Goal: Task Accomplishment & Management: Use online tool/utility

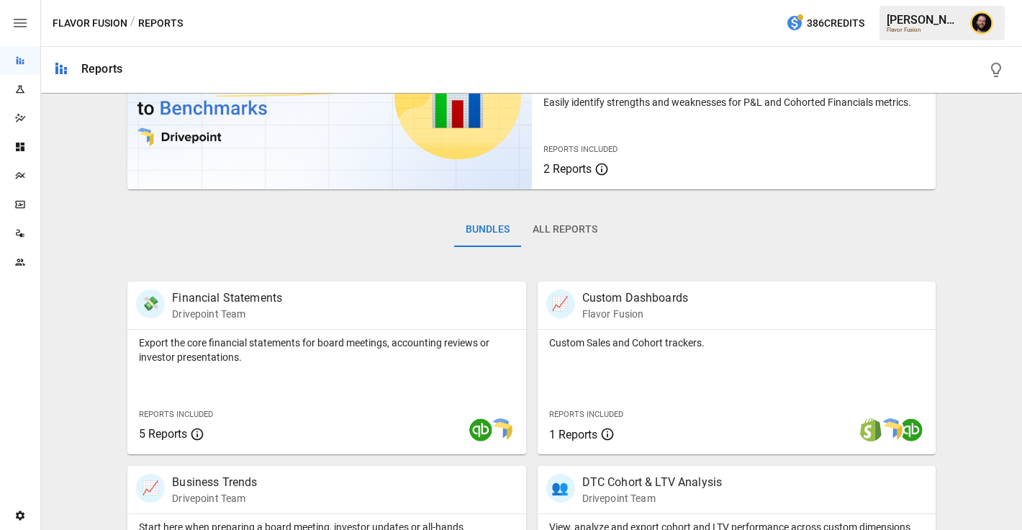
scroll to position [262, 0]
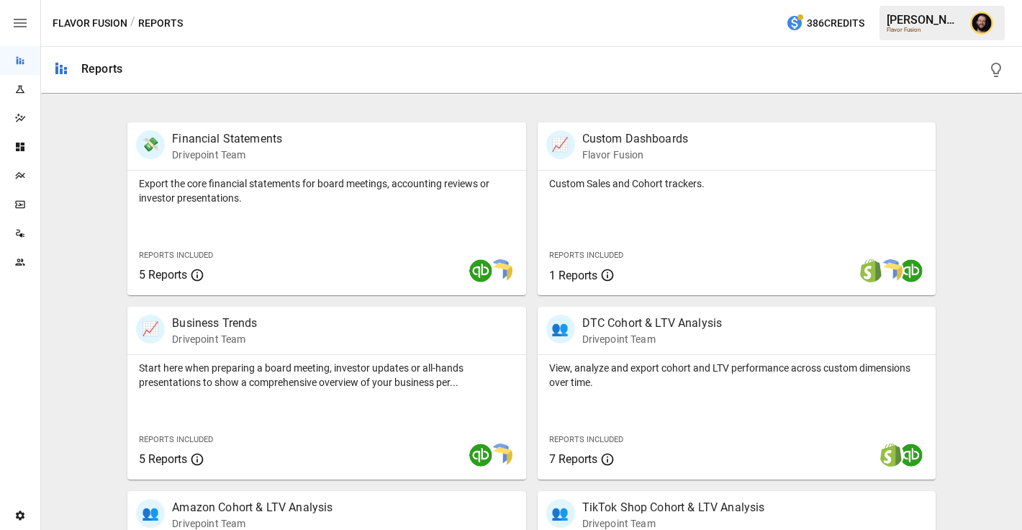
click at [24, 182] on div "Plans" at bounding box center [20, 175] width 40 height 29
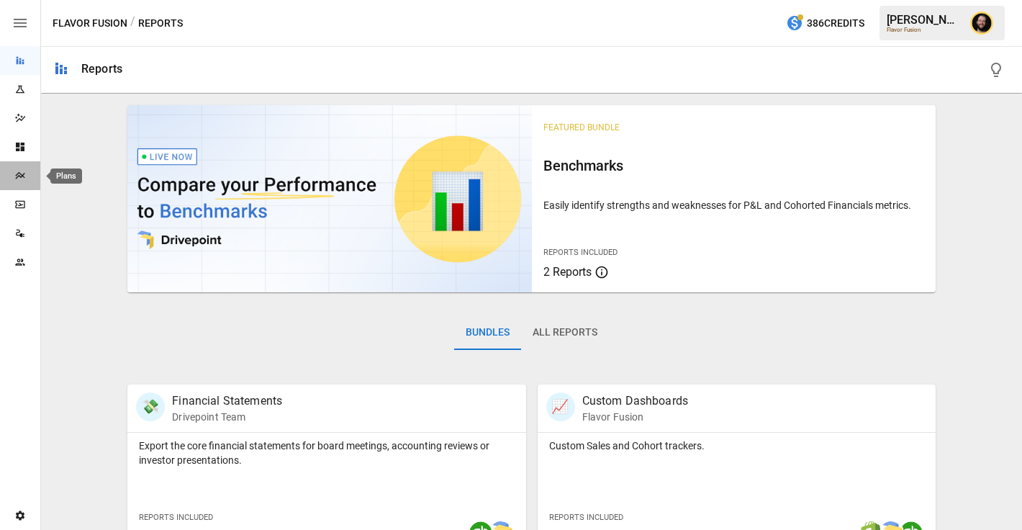
click at [18, 174] on icon "Plans" at bounding box center [20, 176] width 12 height 12
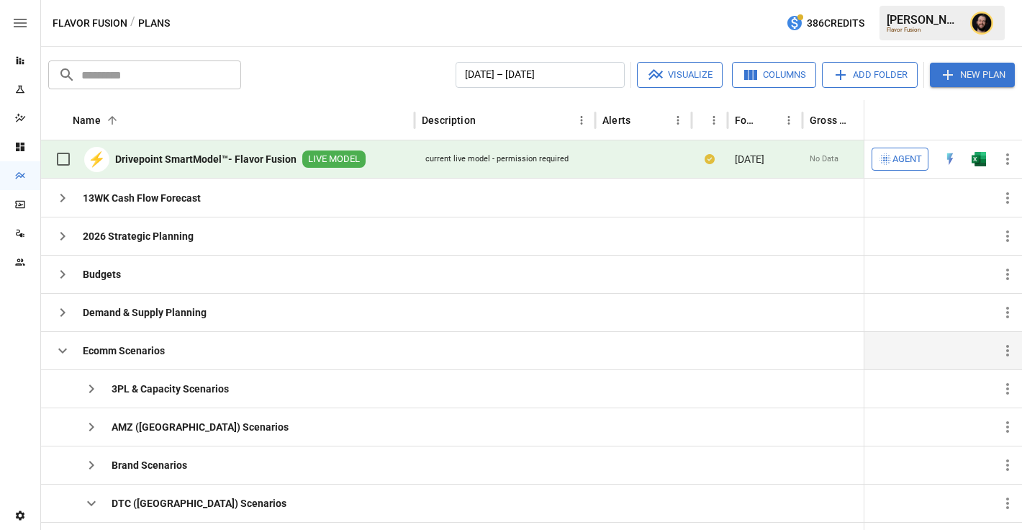
click at [65, 351] on icon "button" at bounding box center [62, 350] width 17 height 17
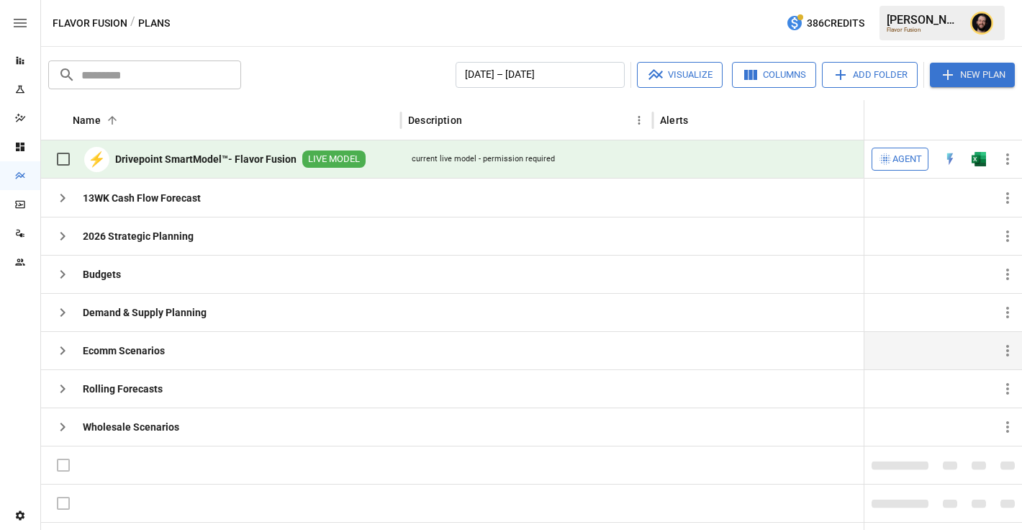
click at [913, 162] on span "Agent" at bounding box center [908, 159] width 30 height 17
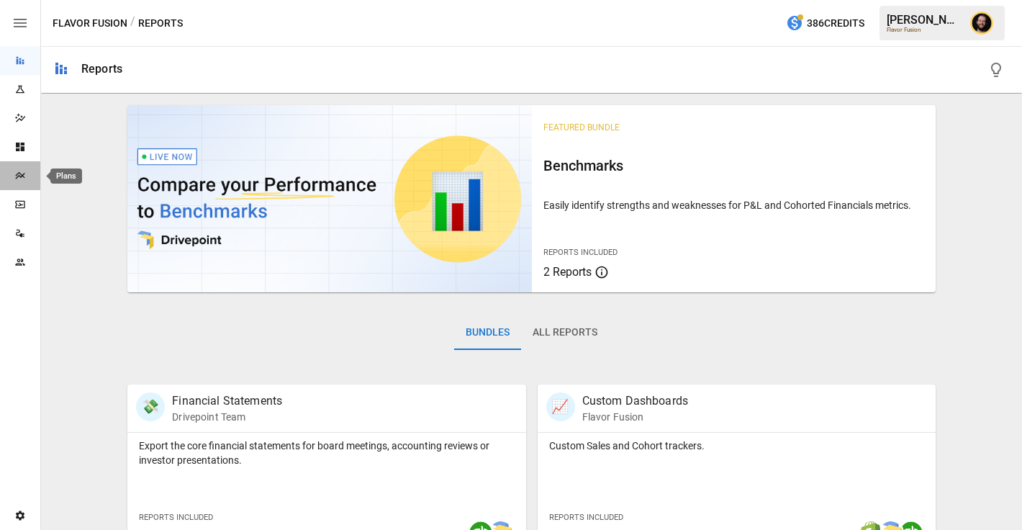
click at [12, 178] on div "Plans" at bounding box center [20, 176] width 40 height 12
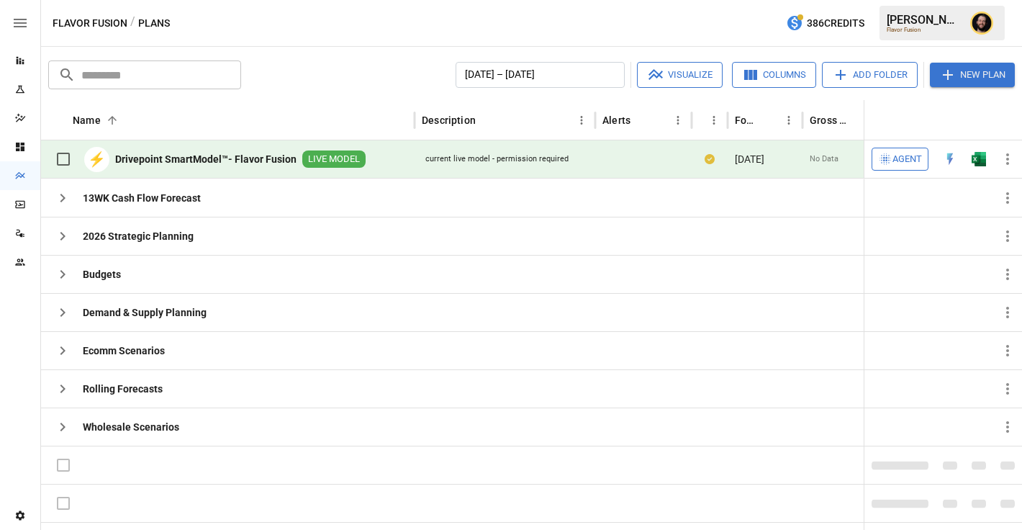
click at [899, 158] on span "Agent" at bounding box center [908, 159] width 30 height 17
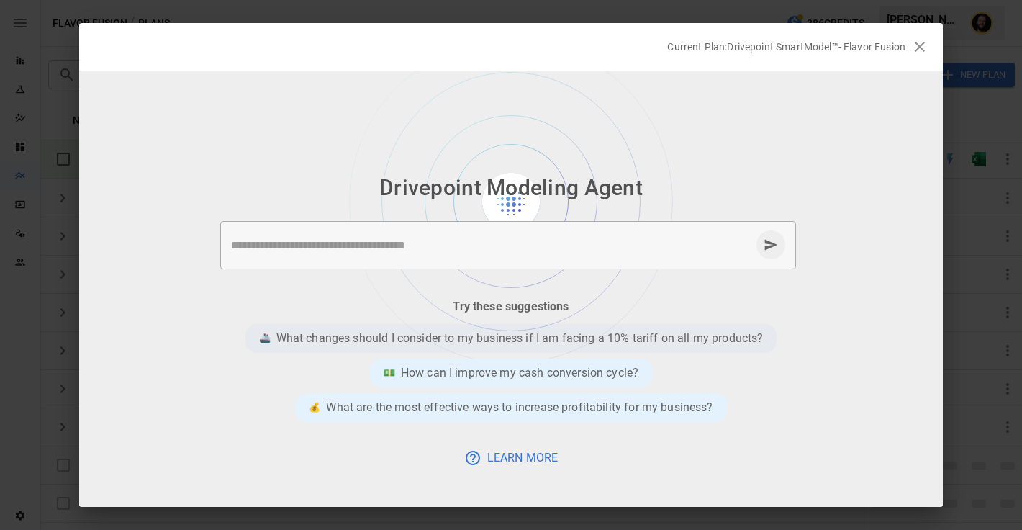
click at [543, 337] on p "What changes should I consider to my business if I am facing a 10% tariff on al…" at bounding box center [519, 338] width 487 height 17
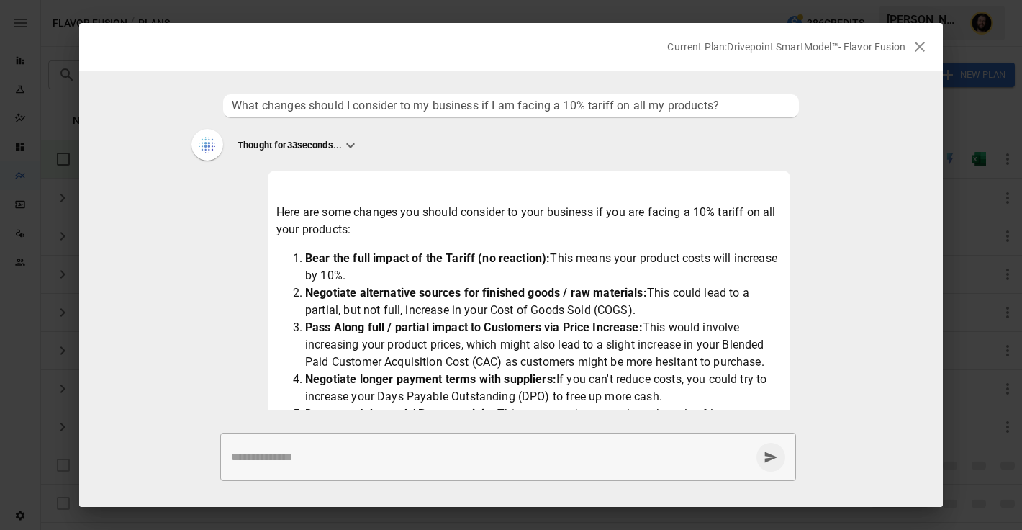
scroll to position [164, 0]
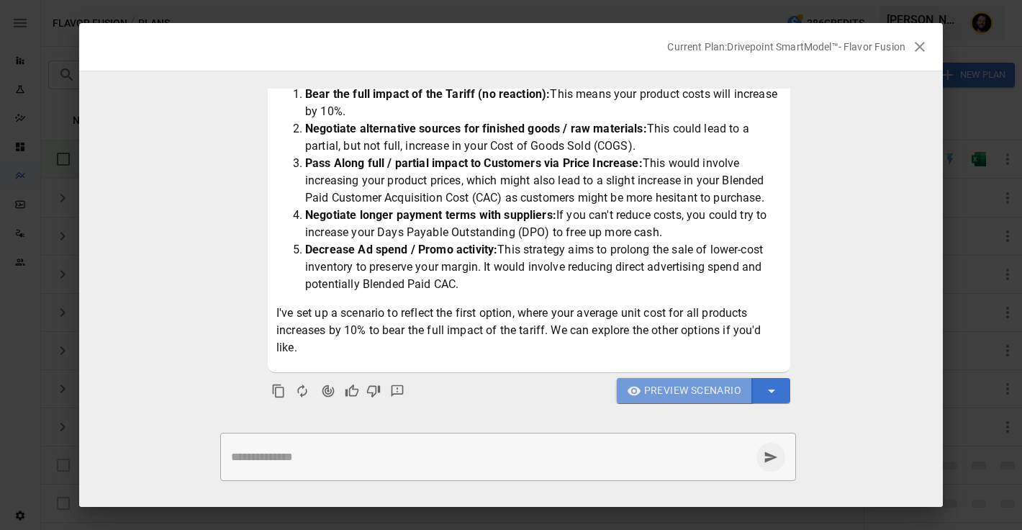
click at [657, 392] on span "Preview Scenario" at bounding box center [692, 390] width 97 height 18
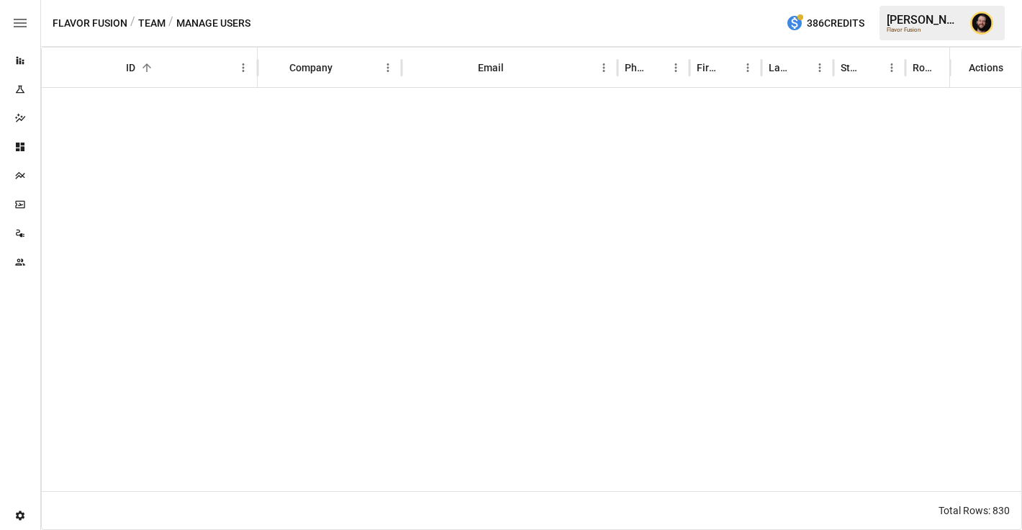
scroll to position [10658, 0]
